Goal: Task Accomplishment & Management: Manage account settings

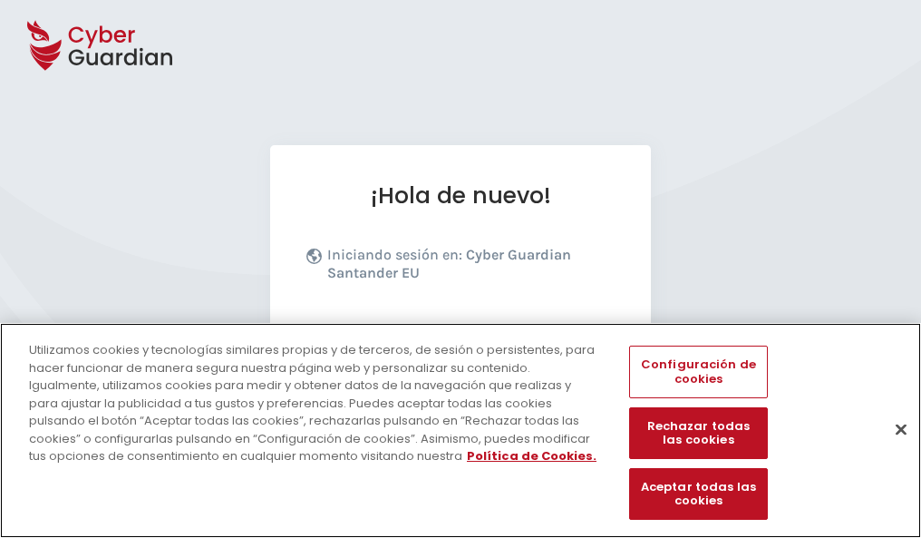
scroll to position [222, 0]
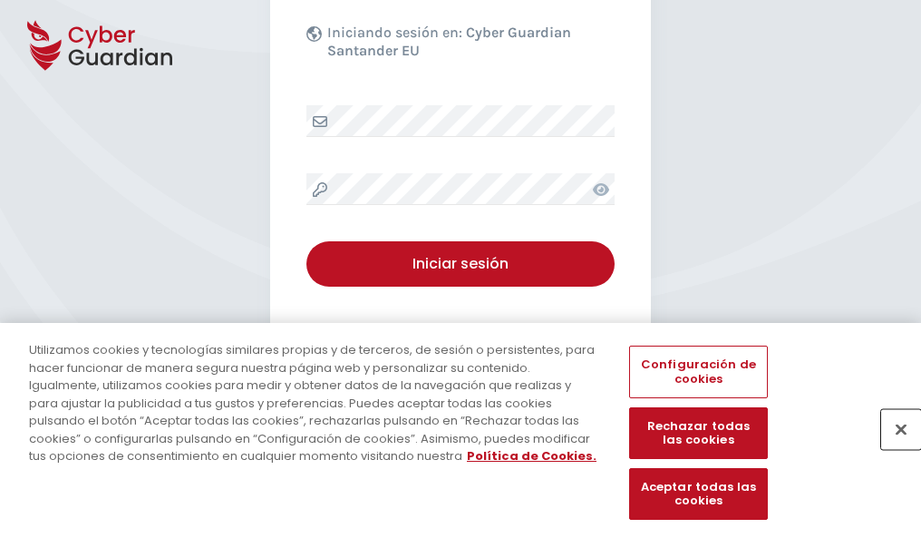
click at [892, 448] on button "Cerrar" at bounding box center [901, 429] width 40 height 40
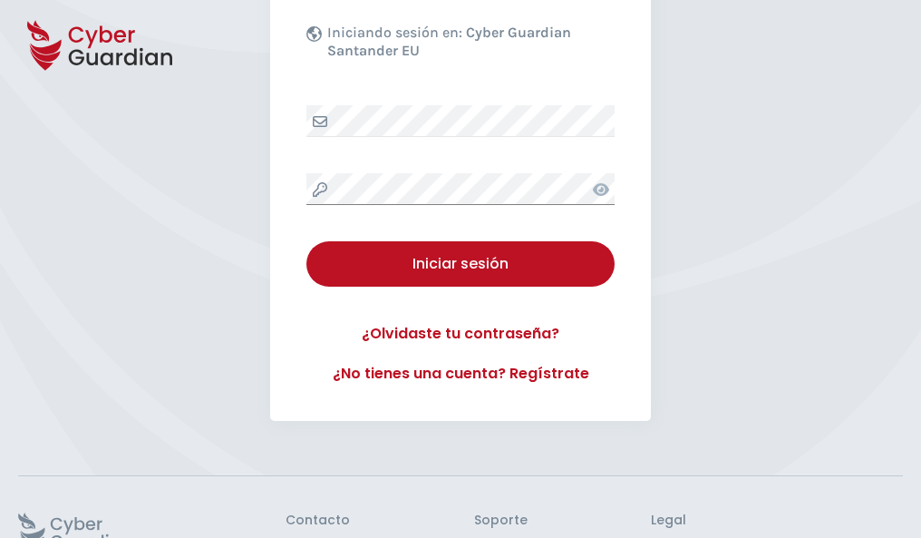
scroll to position [353, 0]
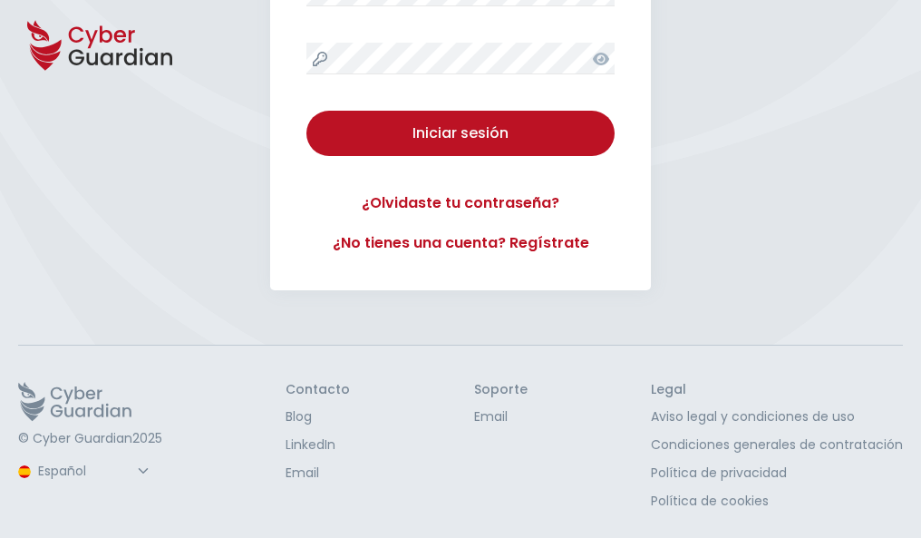
click at [306, 111] on button "Iniciar sesión" at bounding box center [460, 133] width 308 height 45
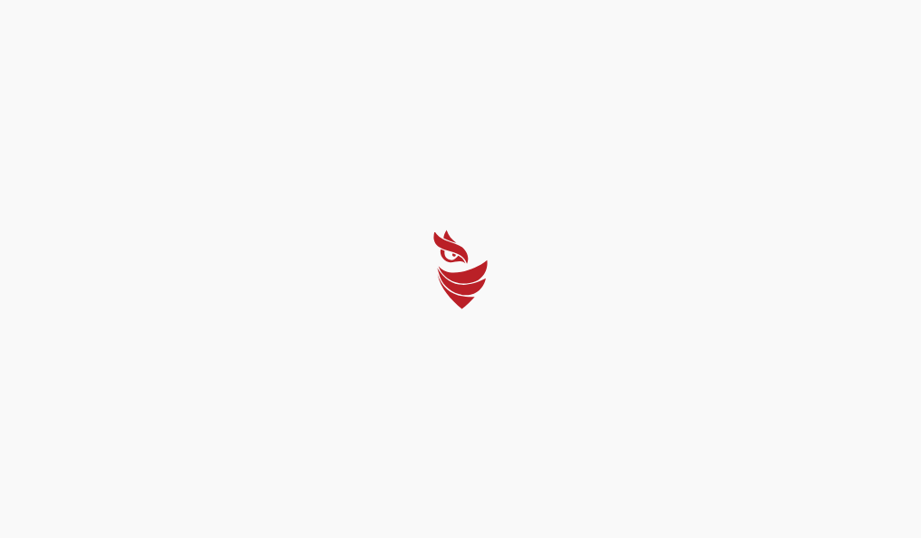
scroll to position [0, 0]
select select "English"
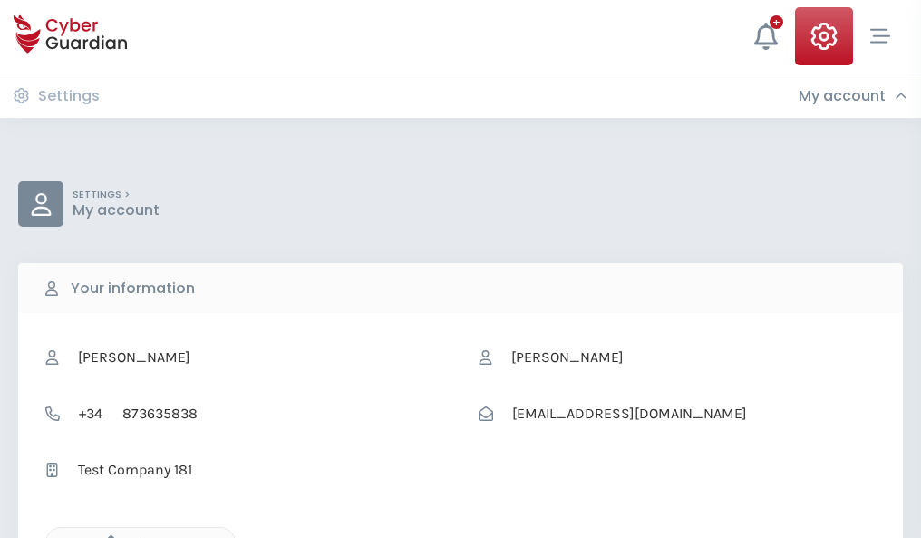
click at [106, 536] on icon "button" at bounding box center [106, 542] width 15 height 15
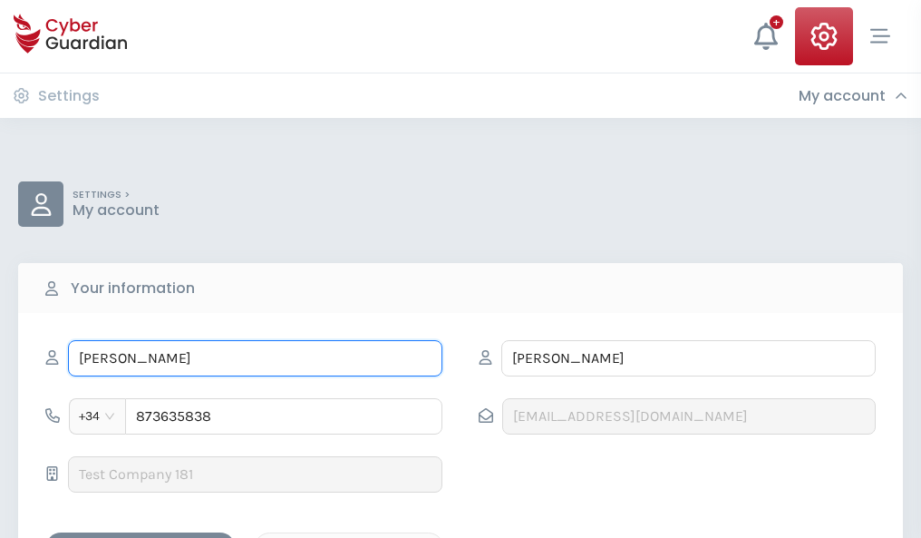
click at [255, 358] on input "GRACIELA" at bounding box center [255, 358] width 374 height 36
type input "G"
type input "Samu"
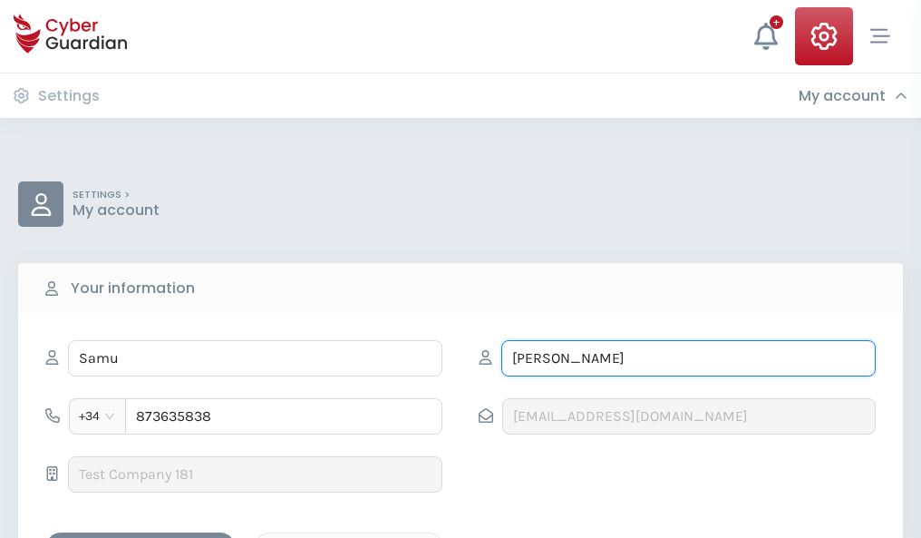
click at [688, 358] on input "MENDOZA" at bounding box center [688, 358] width 374 height 36
type input "M"
type input "Calderon"
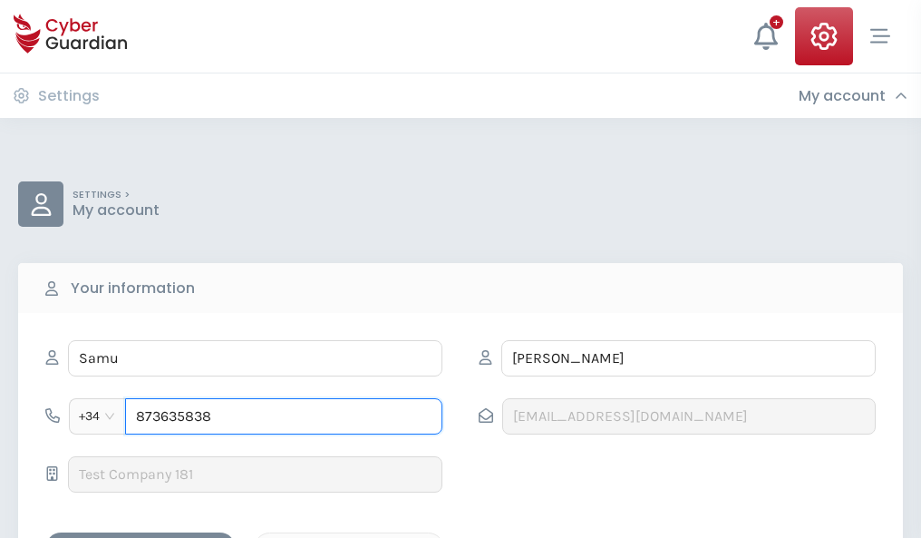
click at [284, 416] on input "873635838" at bounding box center [283, 416] width 317 height 36
type input "8"
type input "924594465"
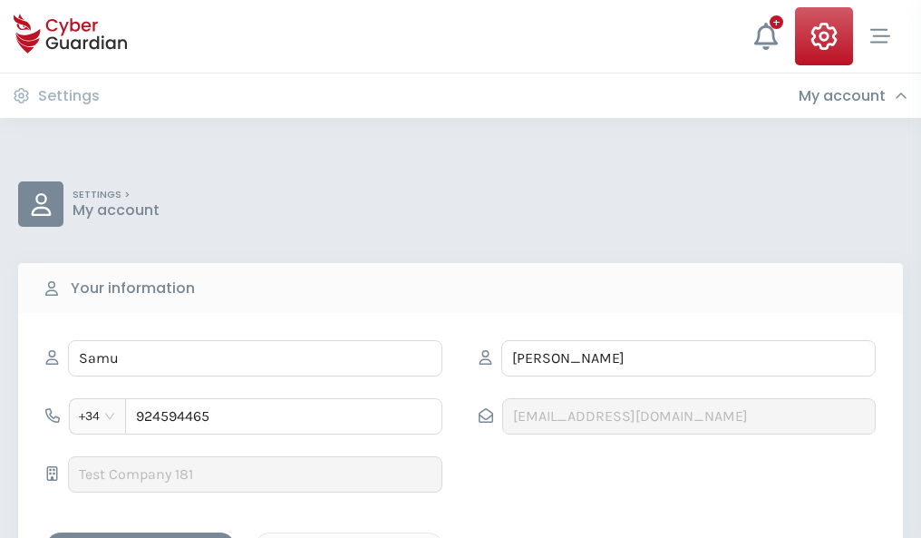
click at [141, 537] on div "Save changes" at bounding box center [140, 548] width 163 height 23
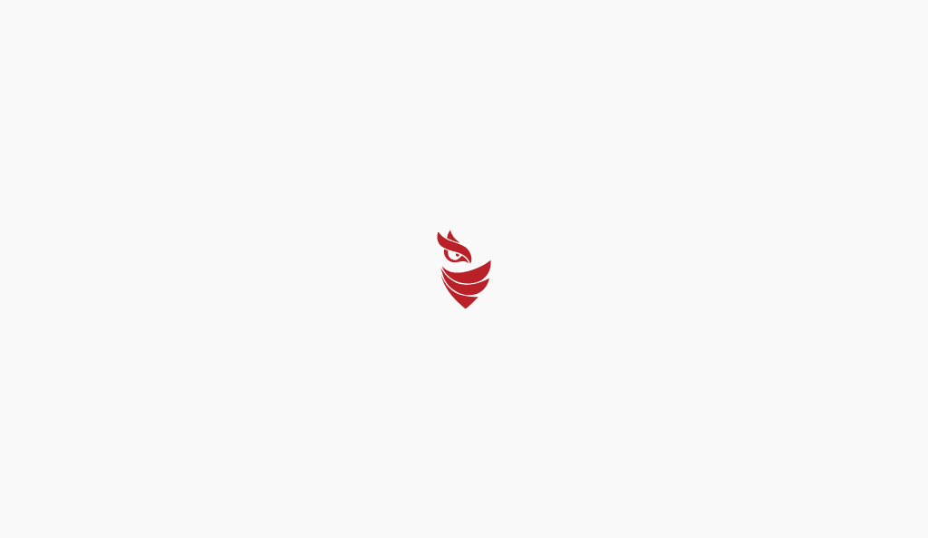
select select "English"
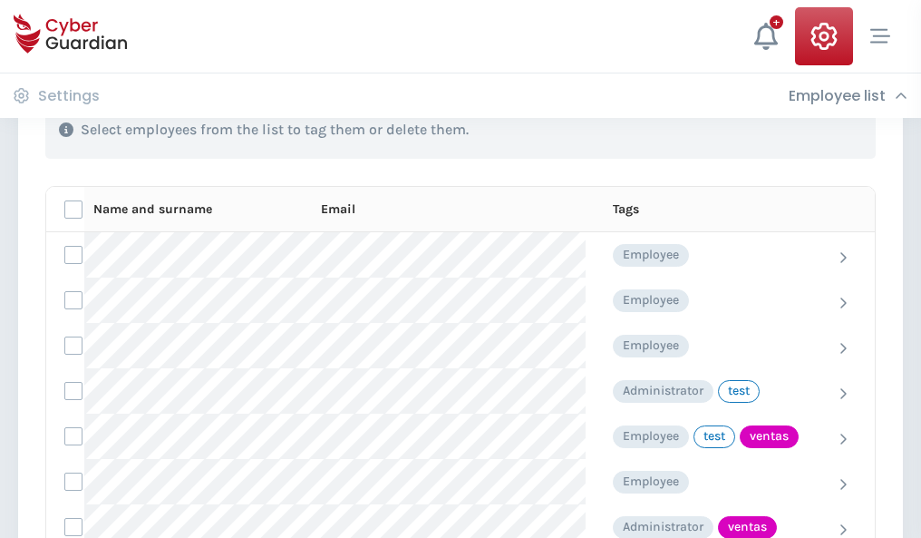
scroll to position [821, 0]
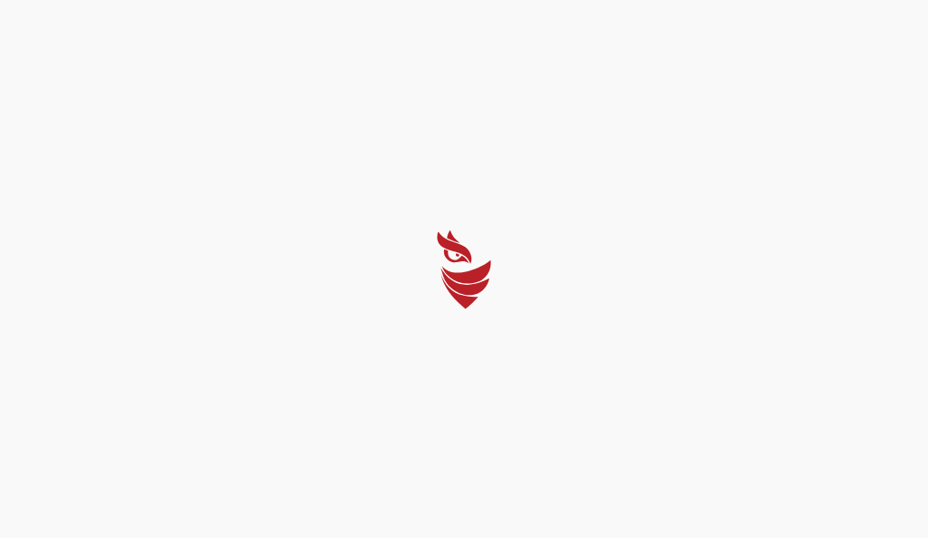
select select "English"
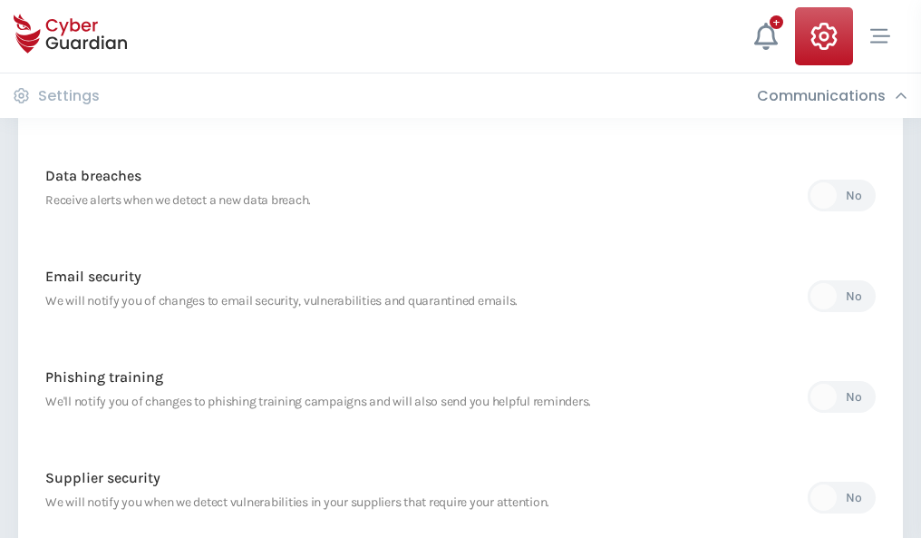
scroll to position [955, 0]
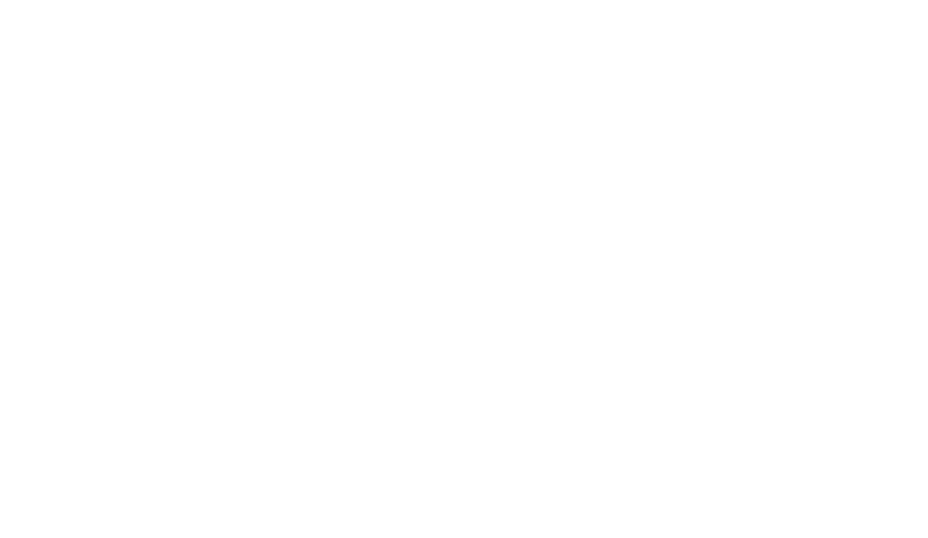
select select "English"
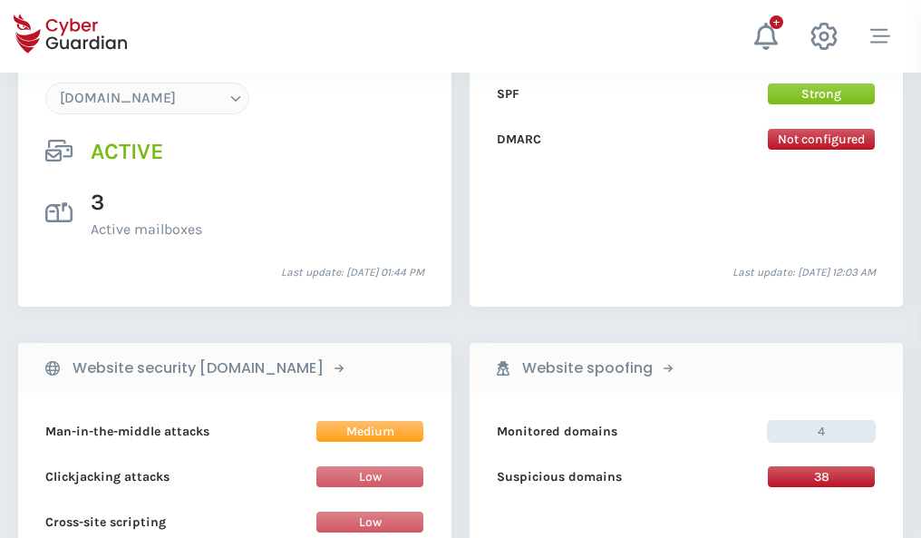
scroll to position [1931, 0]
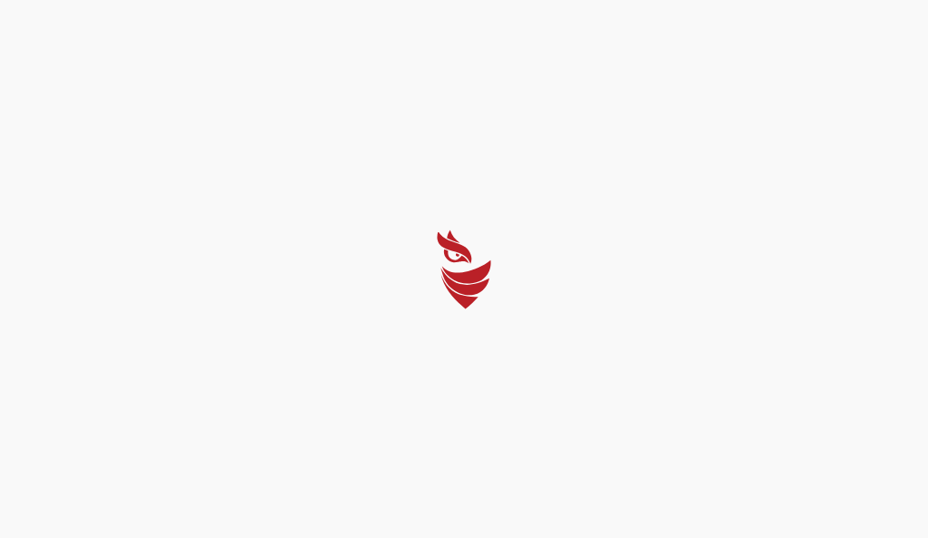
select select "English"
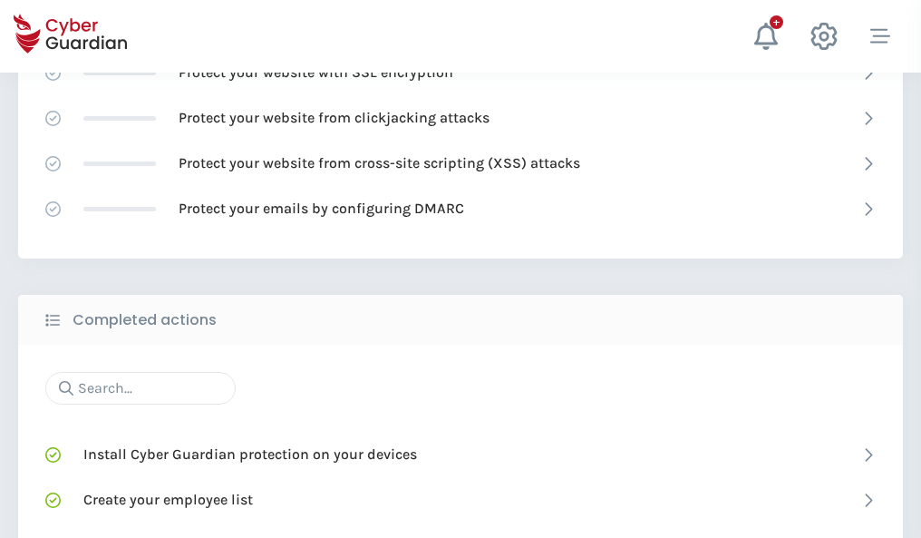
scroll to position [1208, 0]
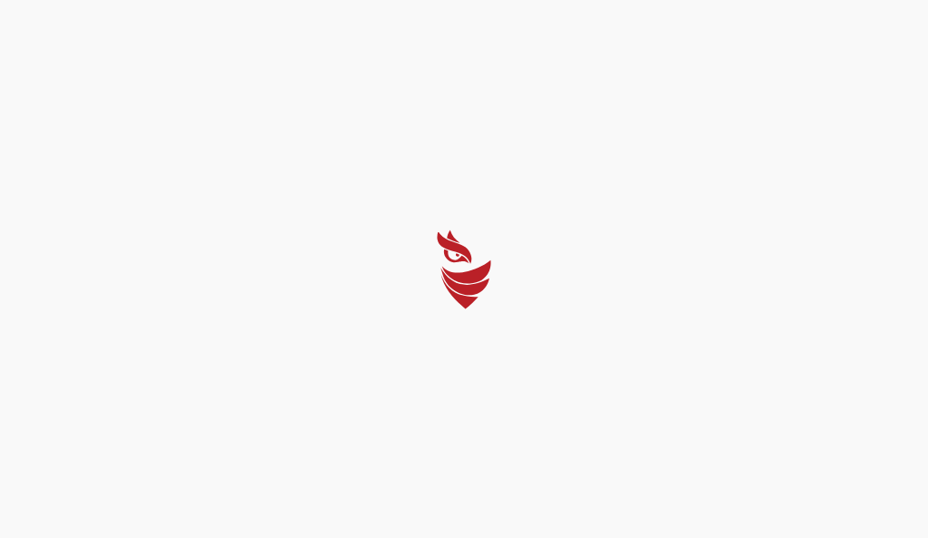
select select "English"
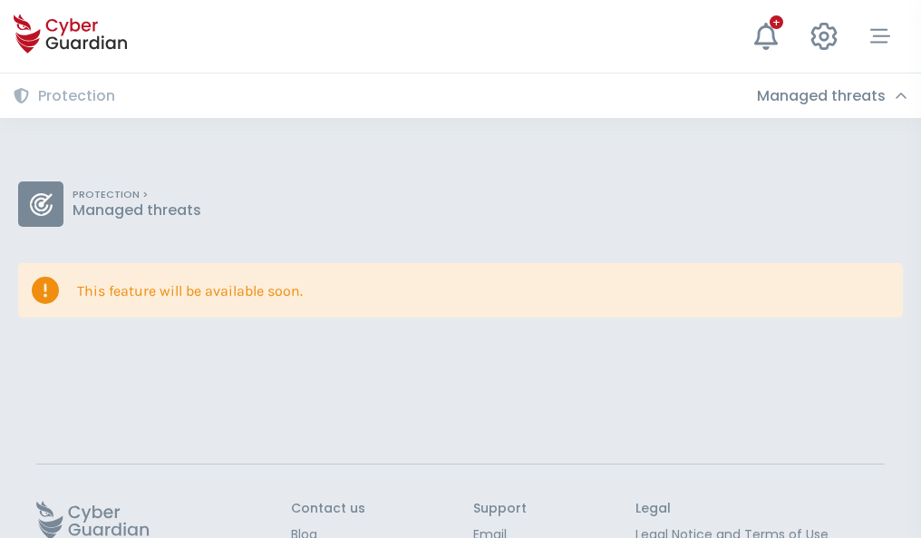
scroll to position [118, 0]
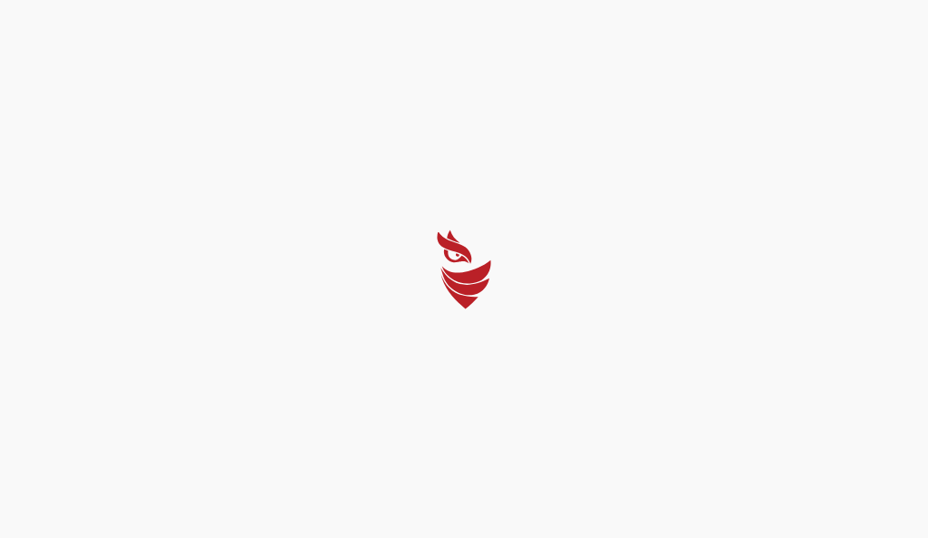
select select "English"
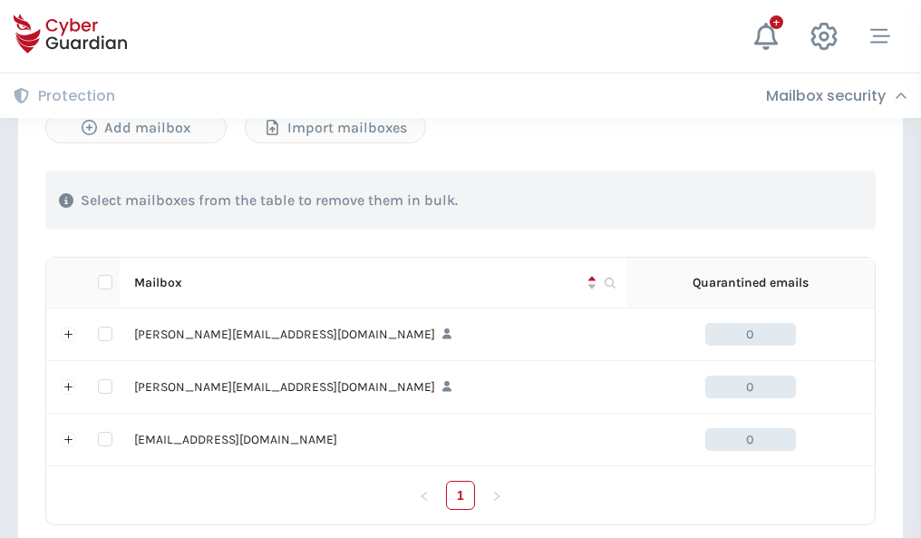
scroll to position [840, 0]
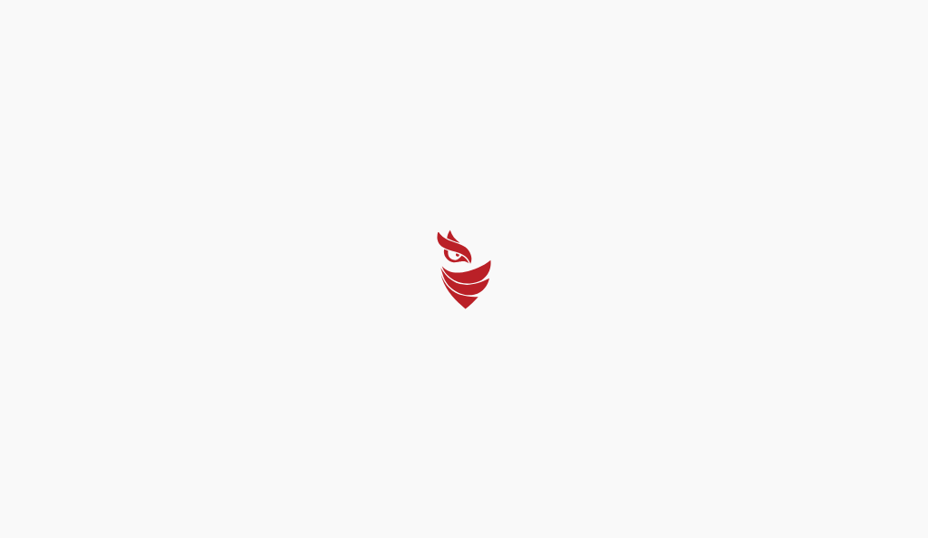
select select "English"
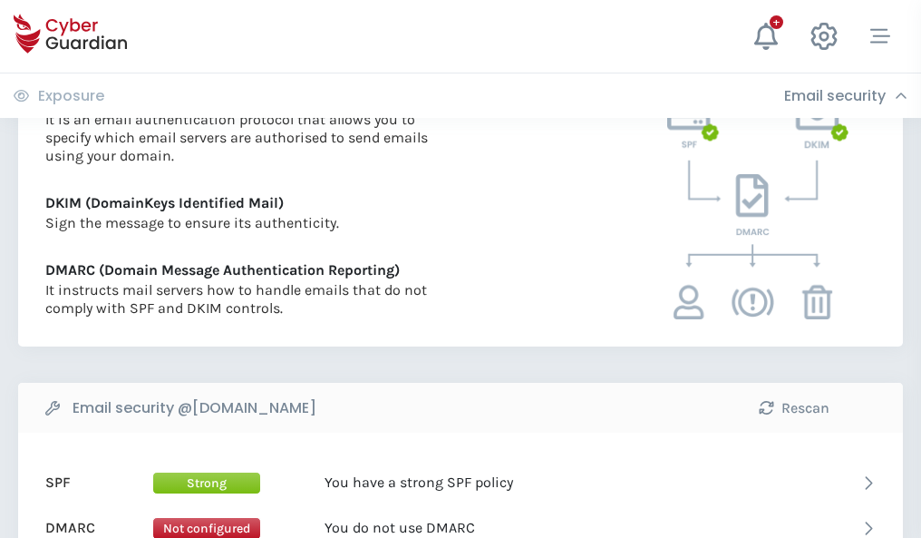
scroll to position [978, 0]
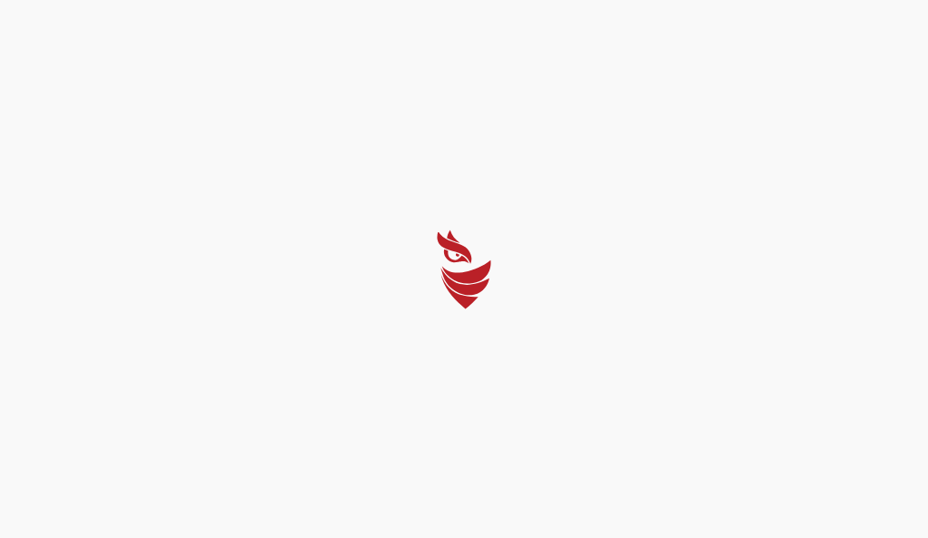
select select "English"
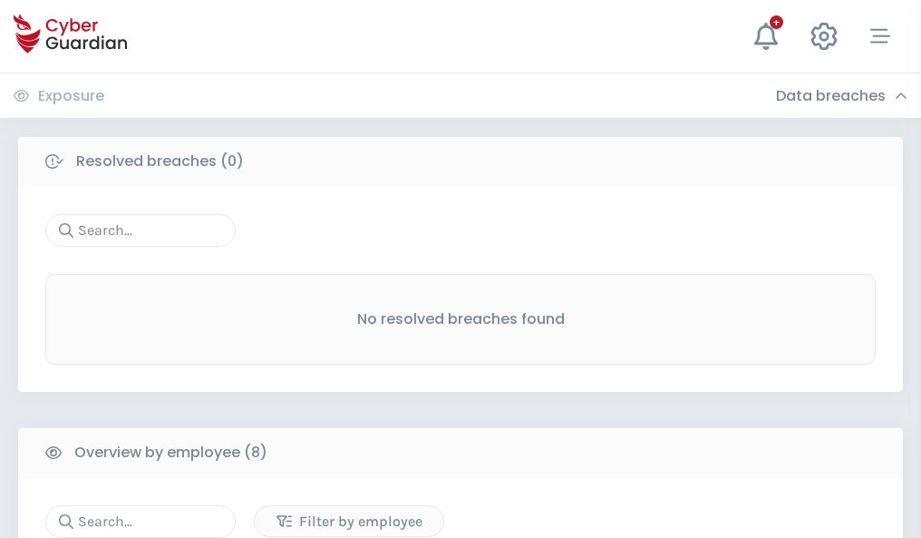
scroll to position [1545, 0]
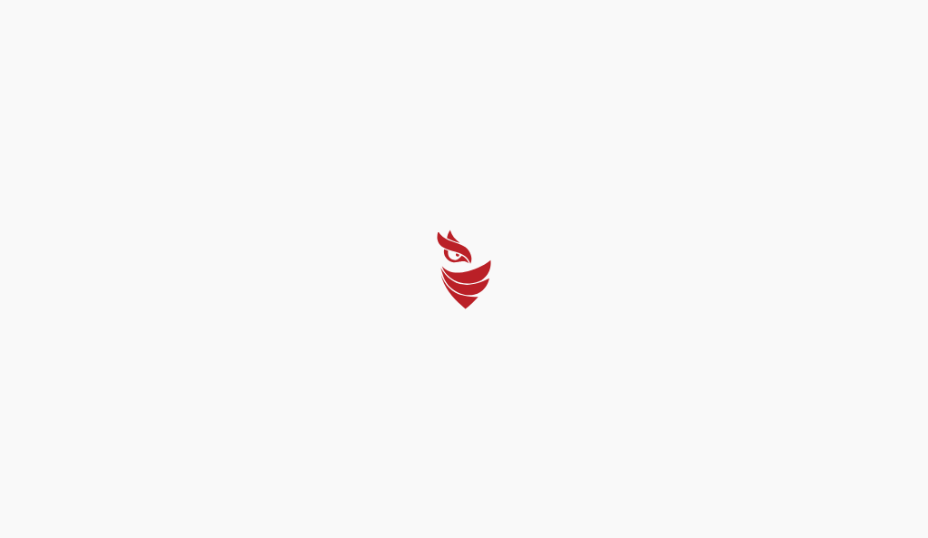
select select "English"
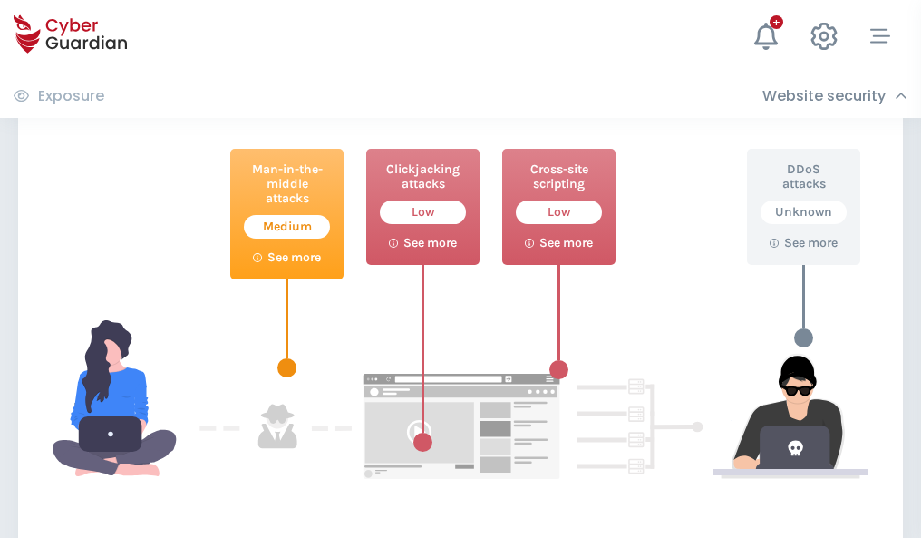
scroll to position [987, 0]
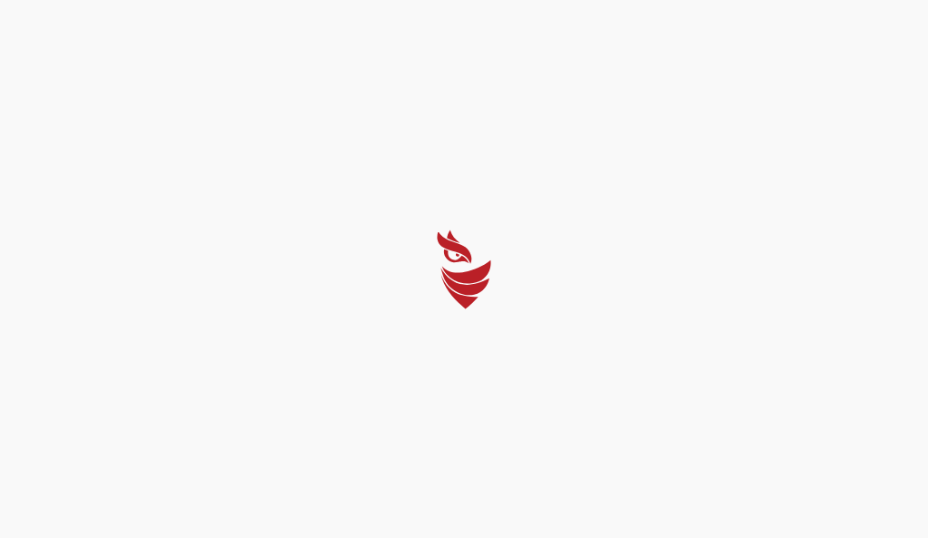
select select "English"
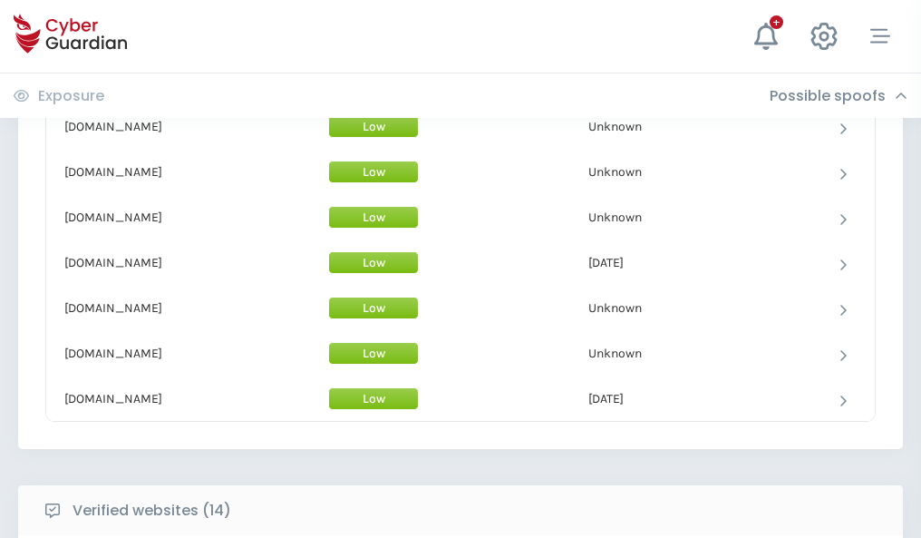
scroll to position [1768, 0]
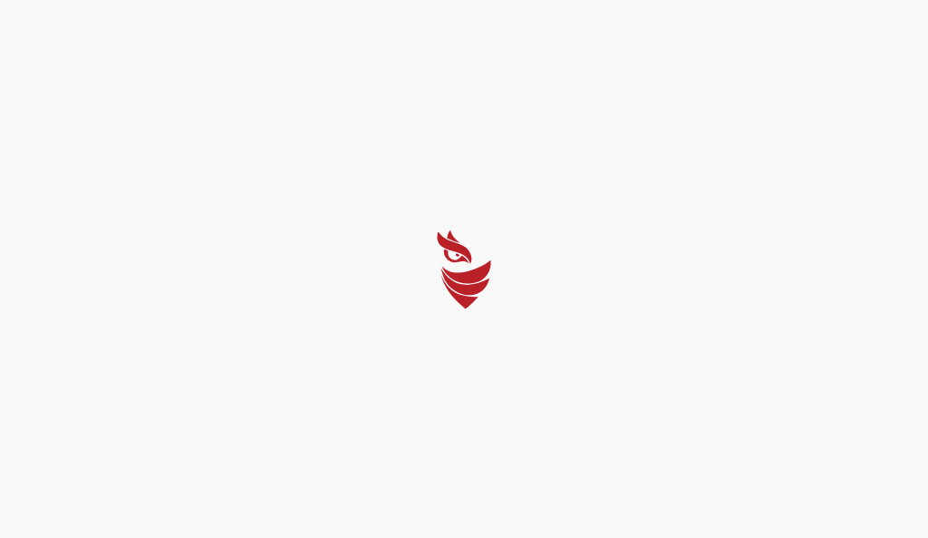
select select "English"
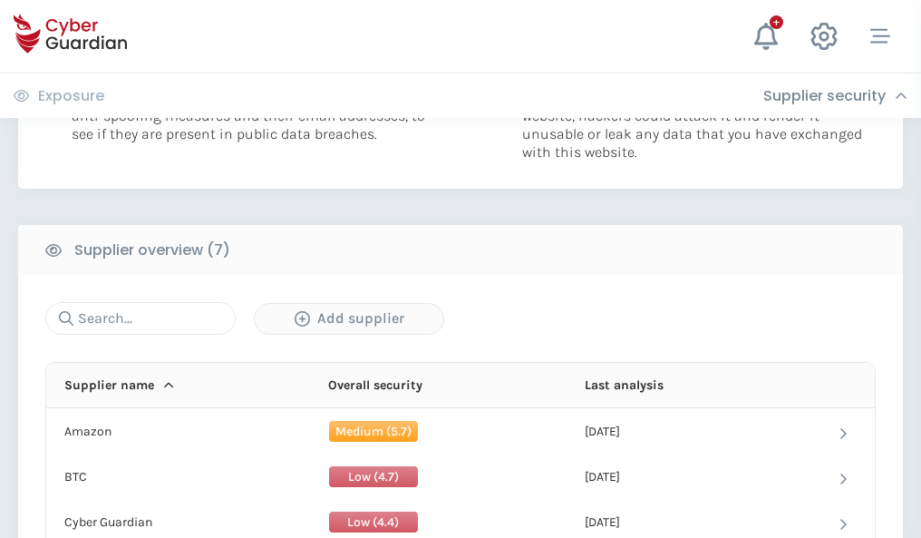
scroll to position [1174, 0]
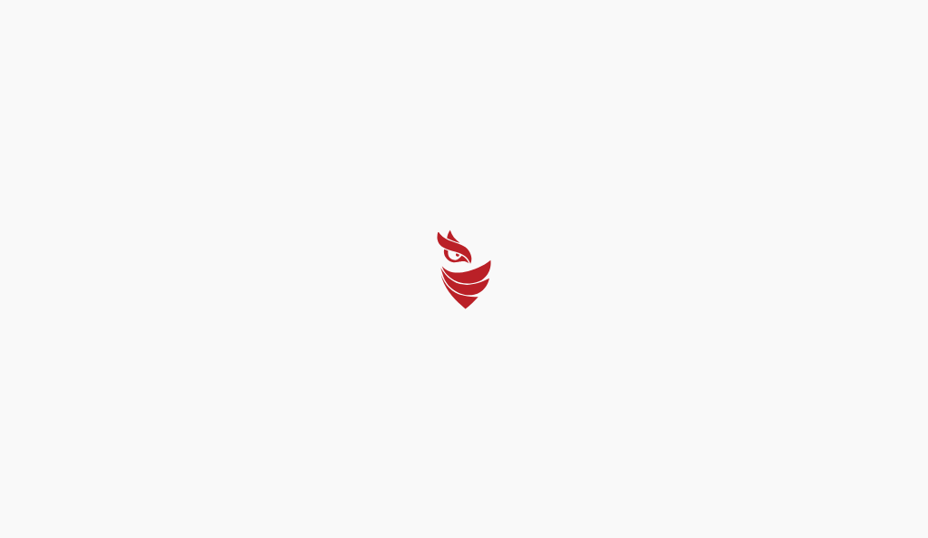
select select "English"
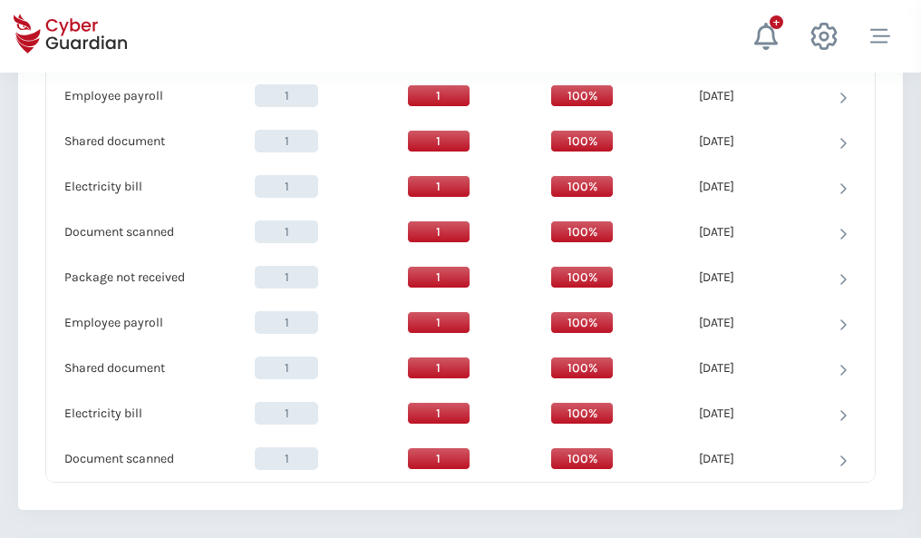
scroll to position [1858, 0]
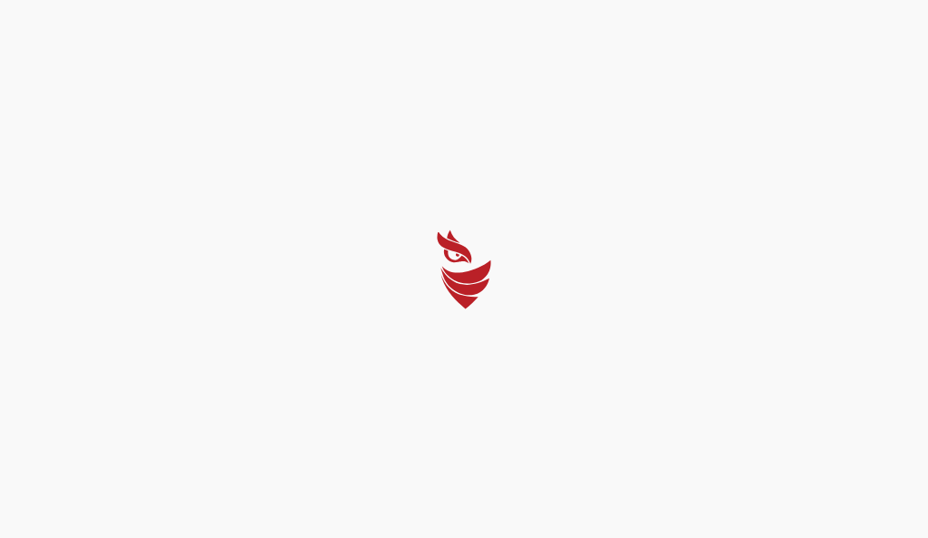
select select "English"
